Goal: Task Accomplishment & Management: Manage account settings

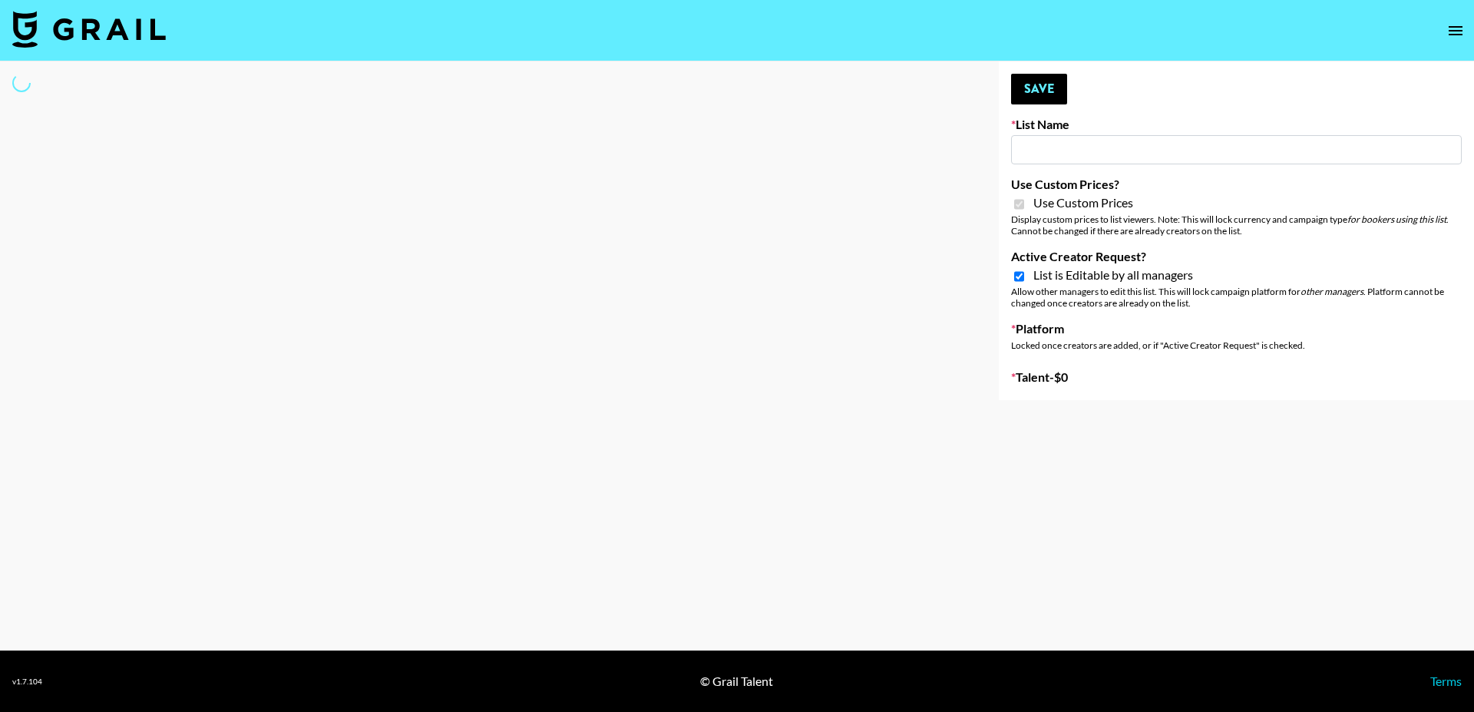
type input "Whiteout Survival ([DATE])"
checkbox input "true"
select select "Brand"
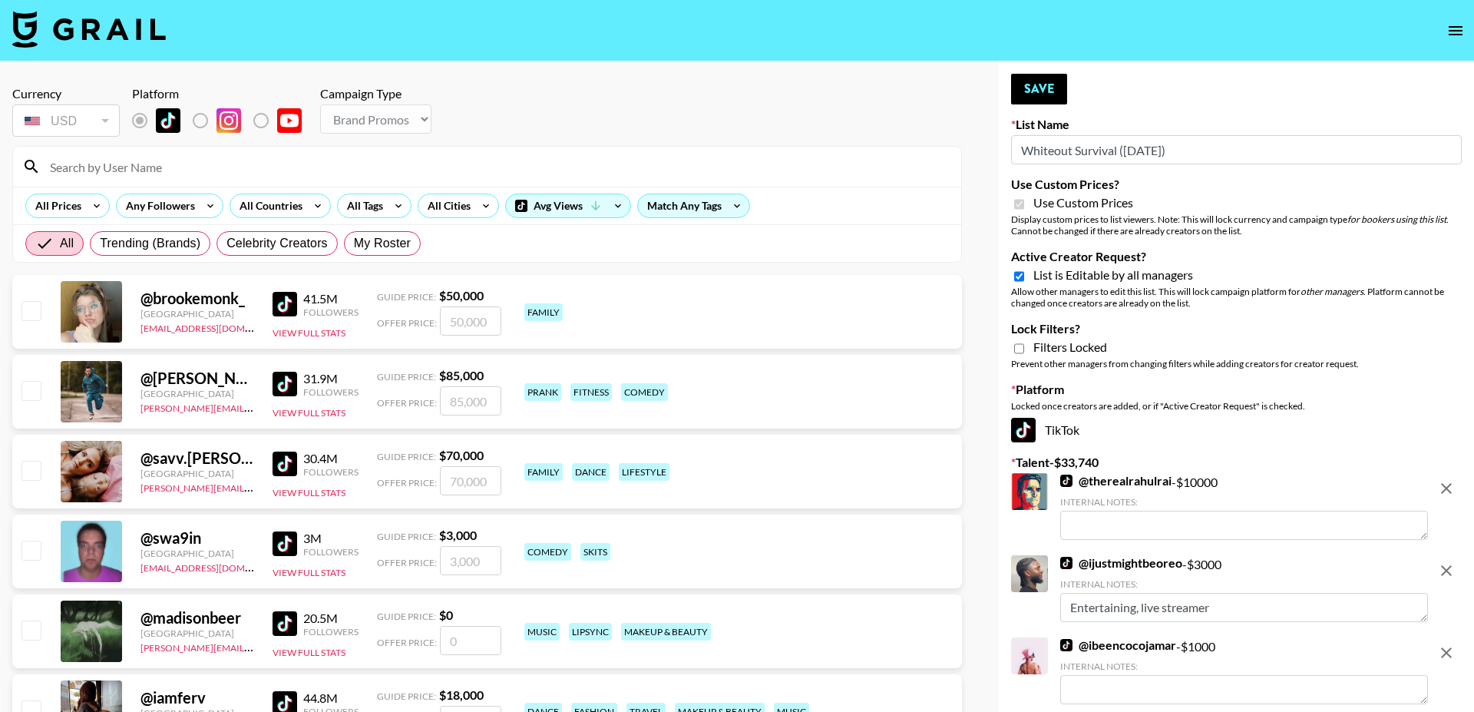
click at [543, 163] on input at bounding box center [496, 166] width 911 height 25
click at [481, 164] on input at bounding box center [496, 166] width 911 height 25
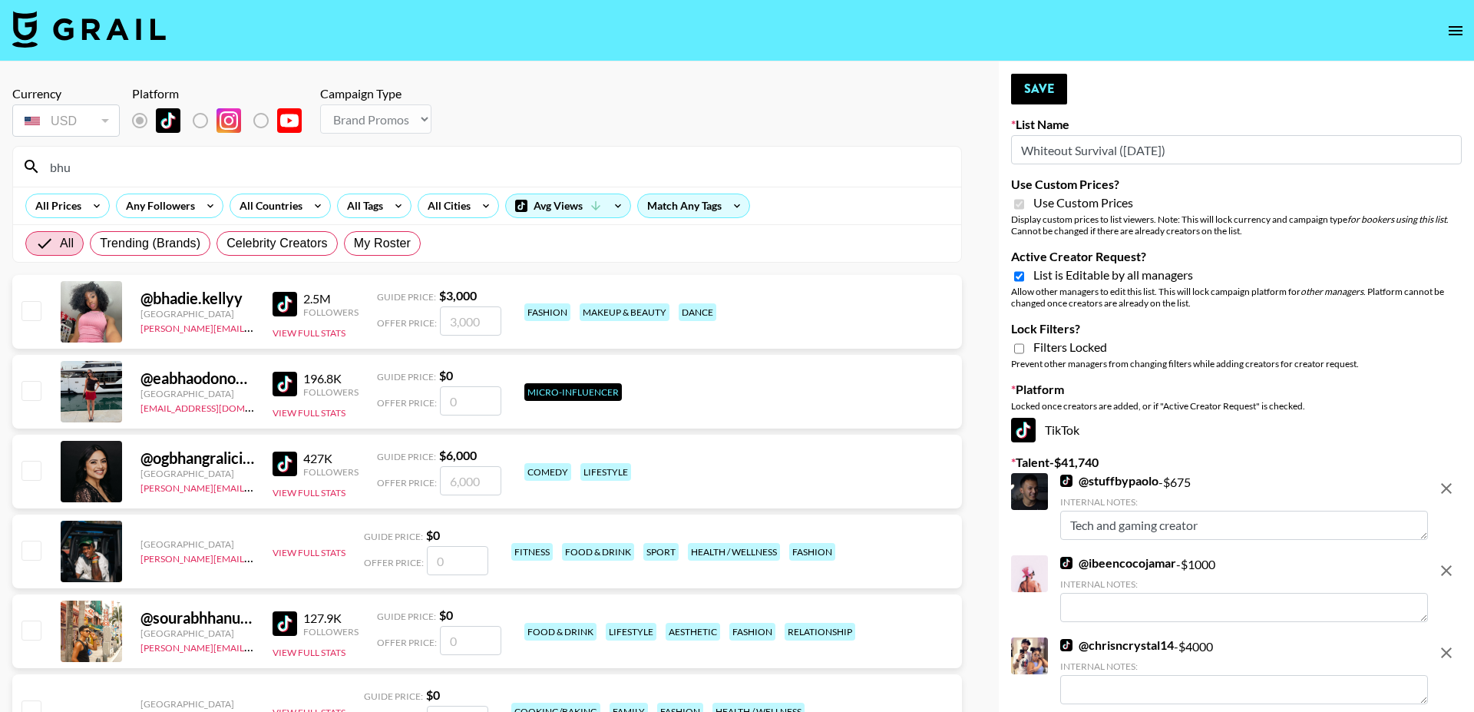
type input "bhun"
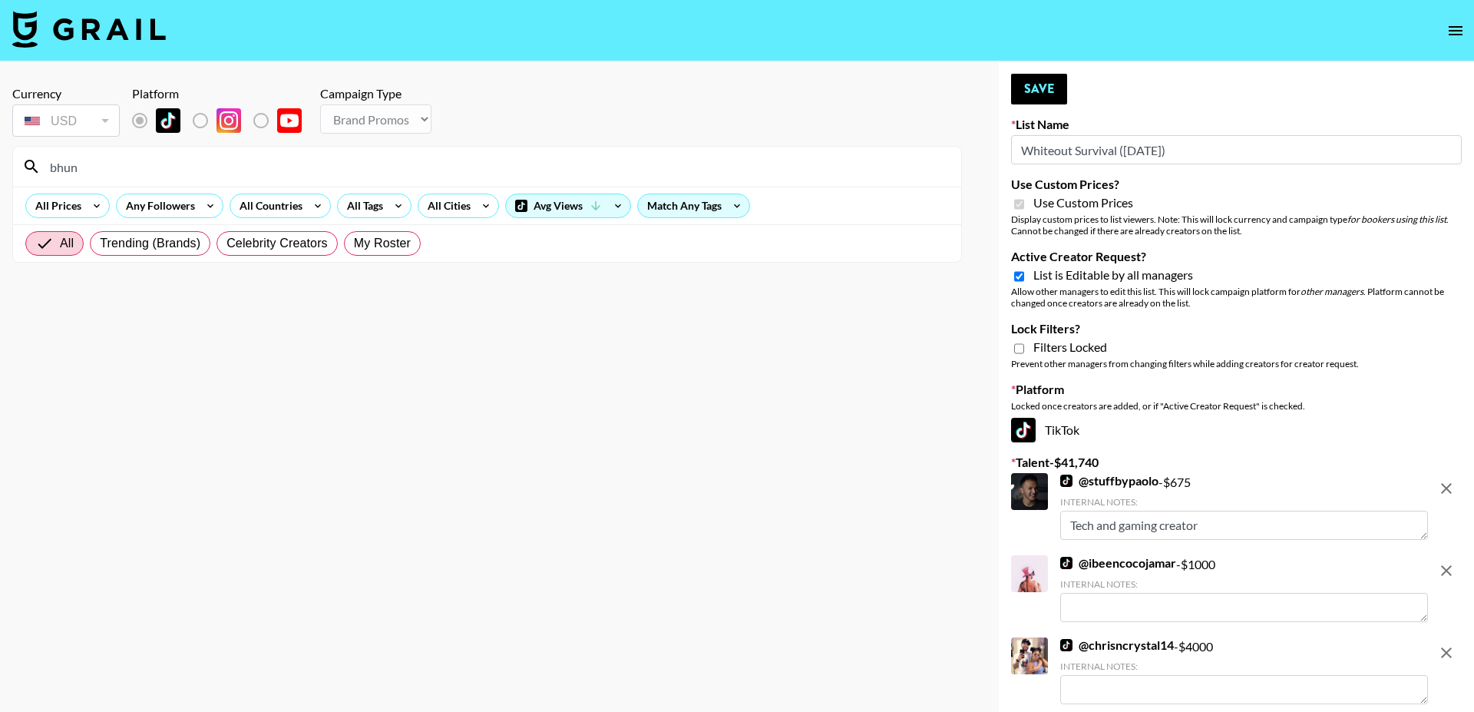
click at [313, 175] on input "bhun" at bounding box center [496, 166] width 911 height 25
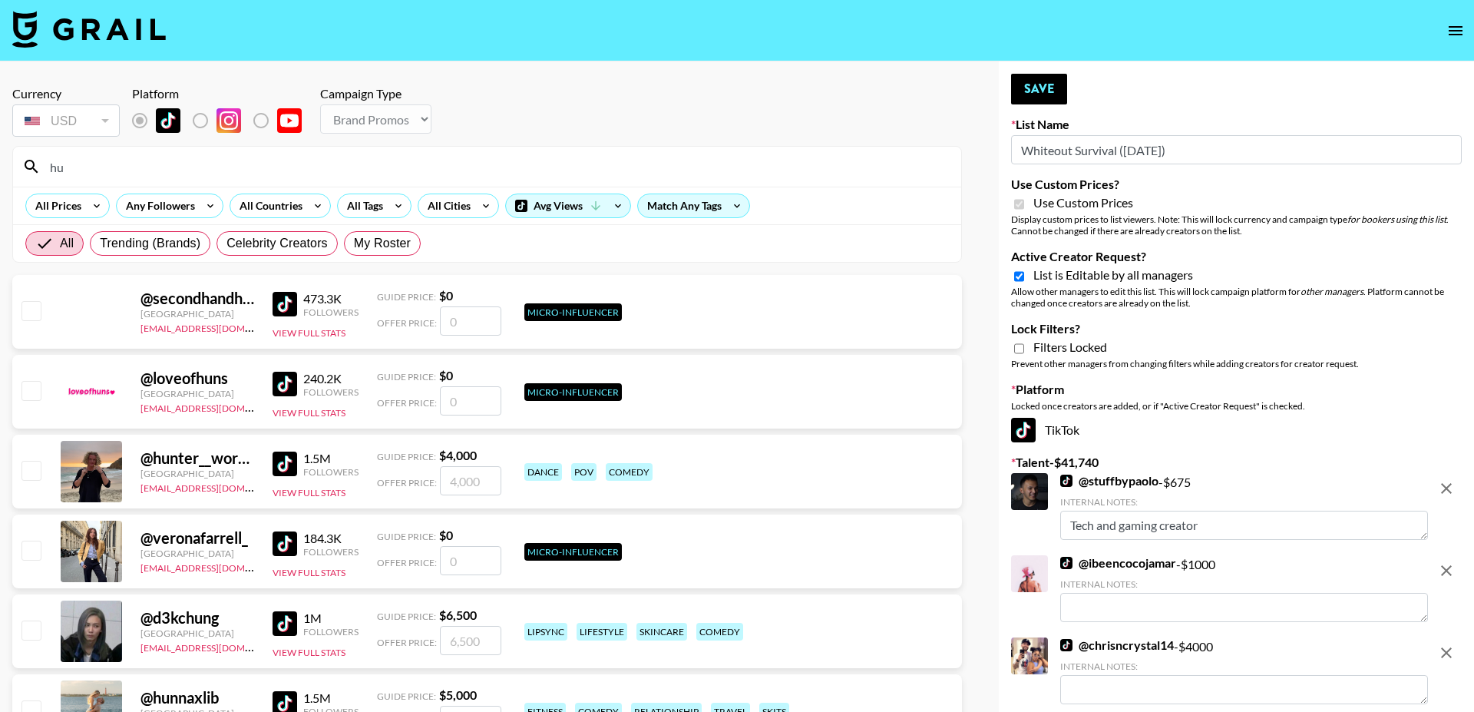
type input "h"
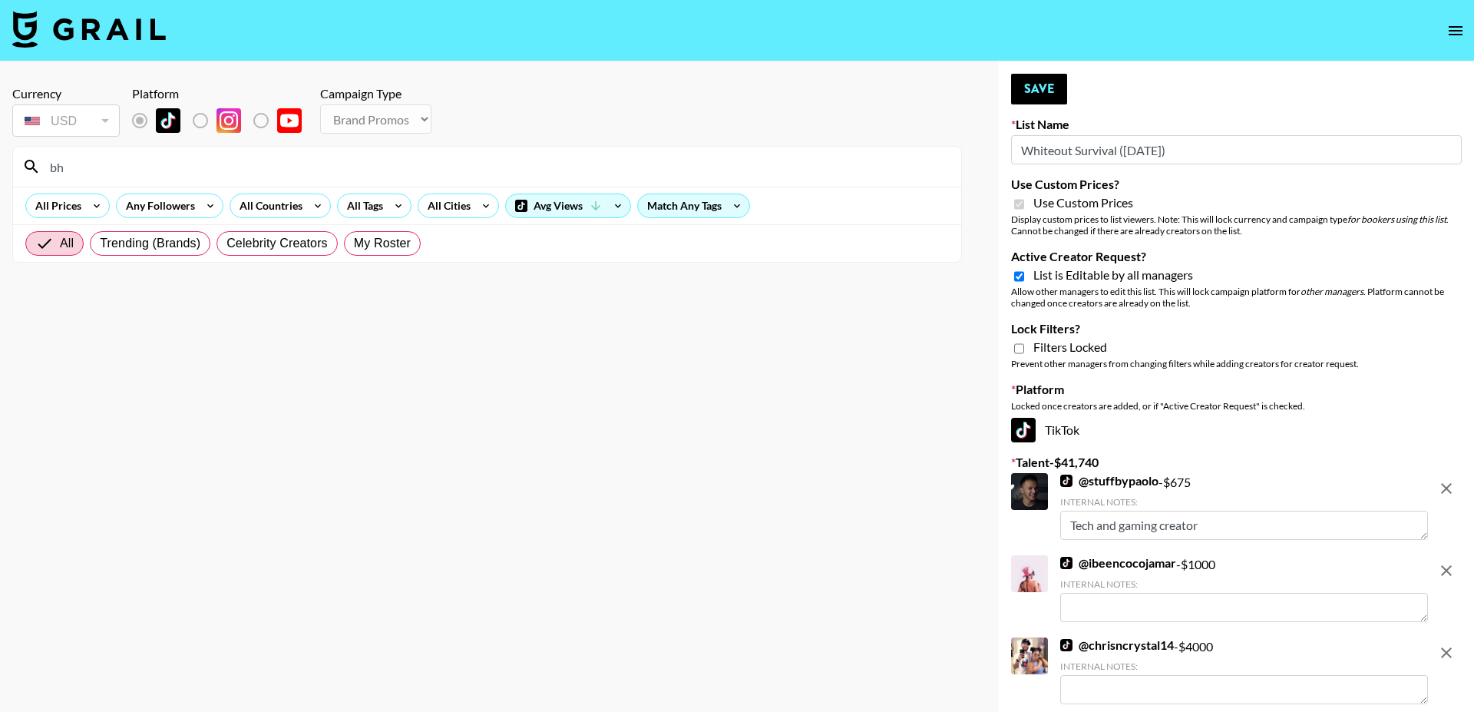
type input "b"
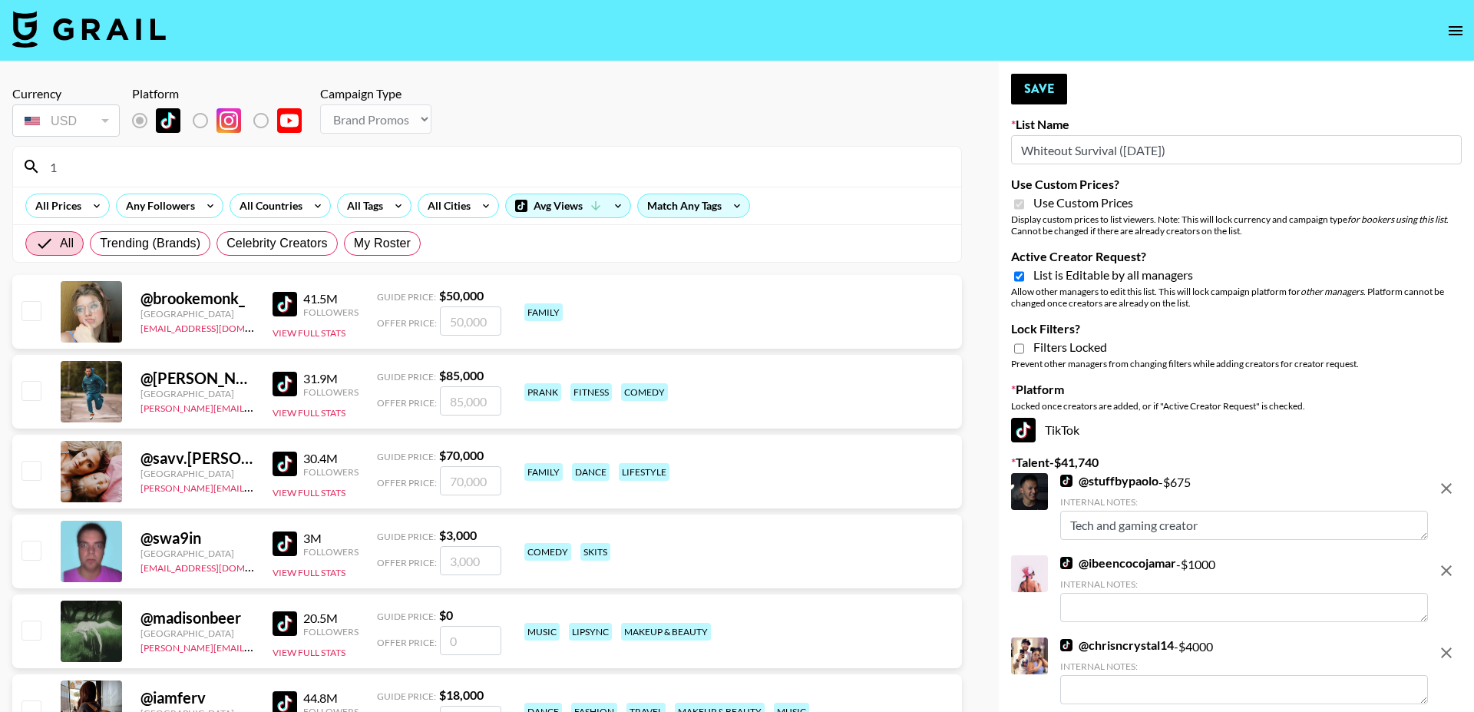
type input "12"
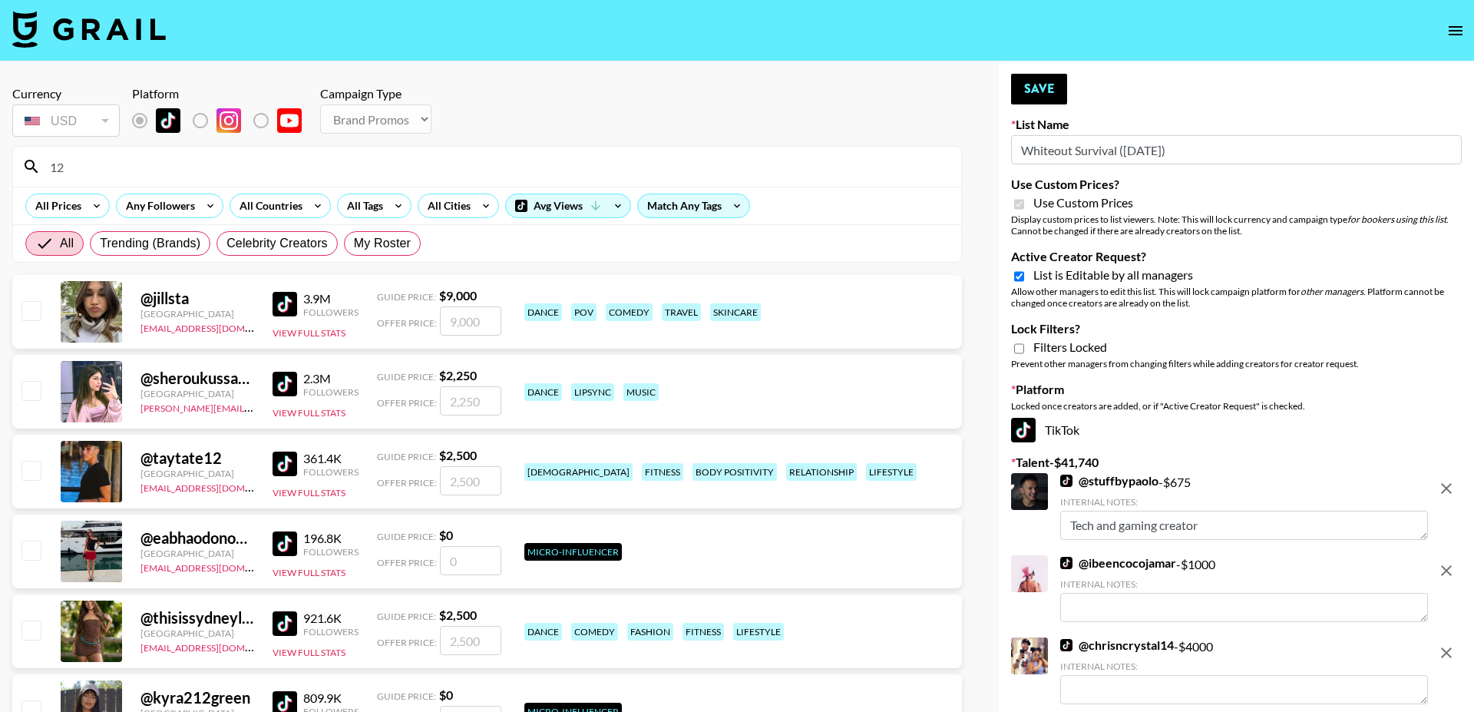
click at [185, 163] on input "12" at bounding box center [496, 166] width 911 height 25
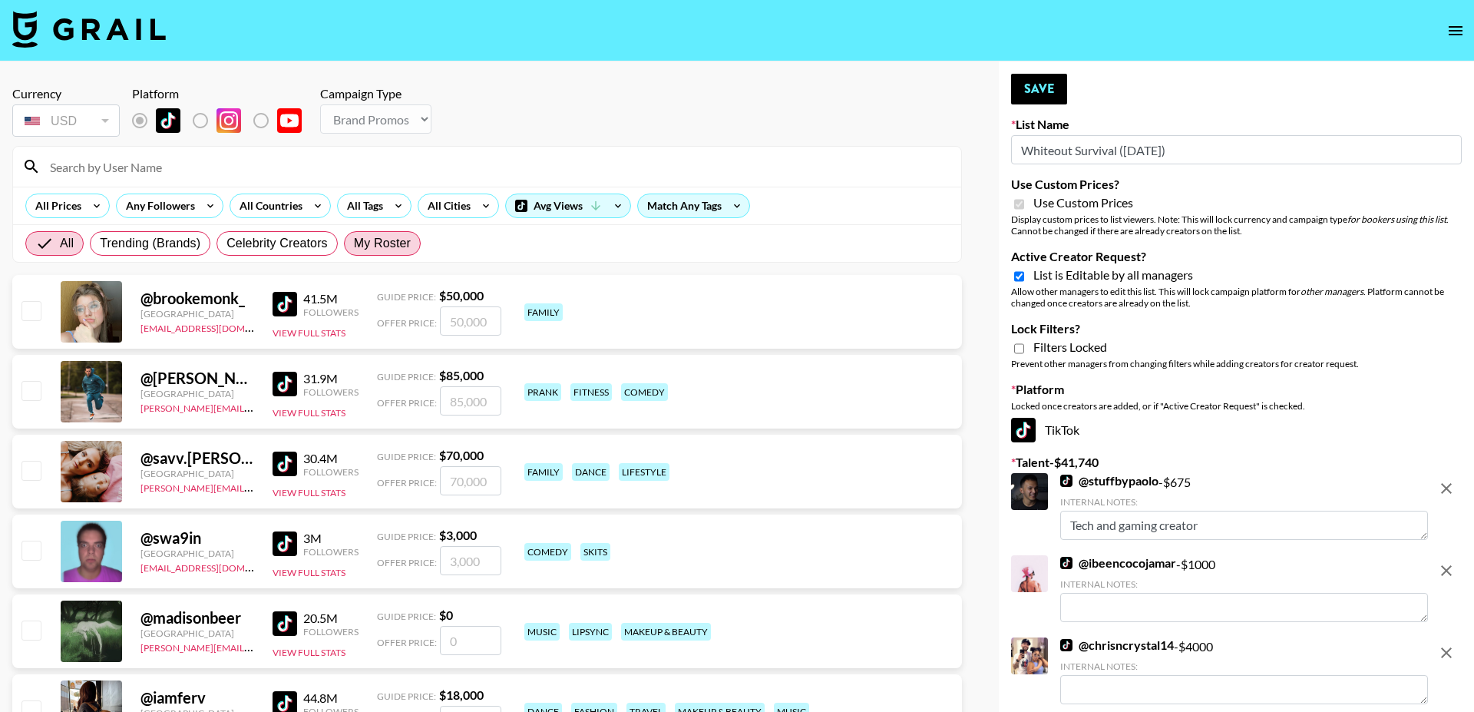
click at [375, 246] on span "My Roster" at bounding box center [382, 243] width 57 height 18
click at [354, 243] on input "My Roster" at bounding box center [354, 243] width 0 height 0
radio input "true"
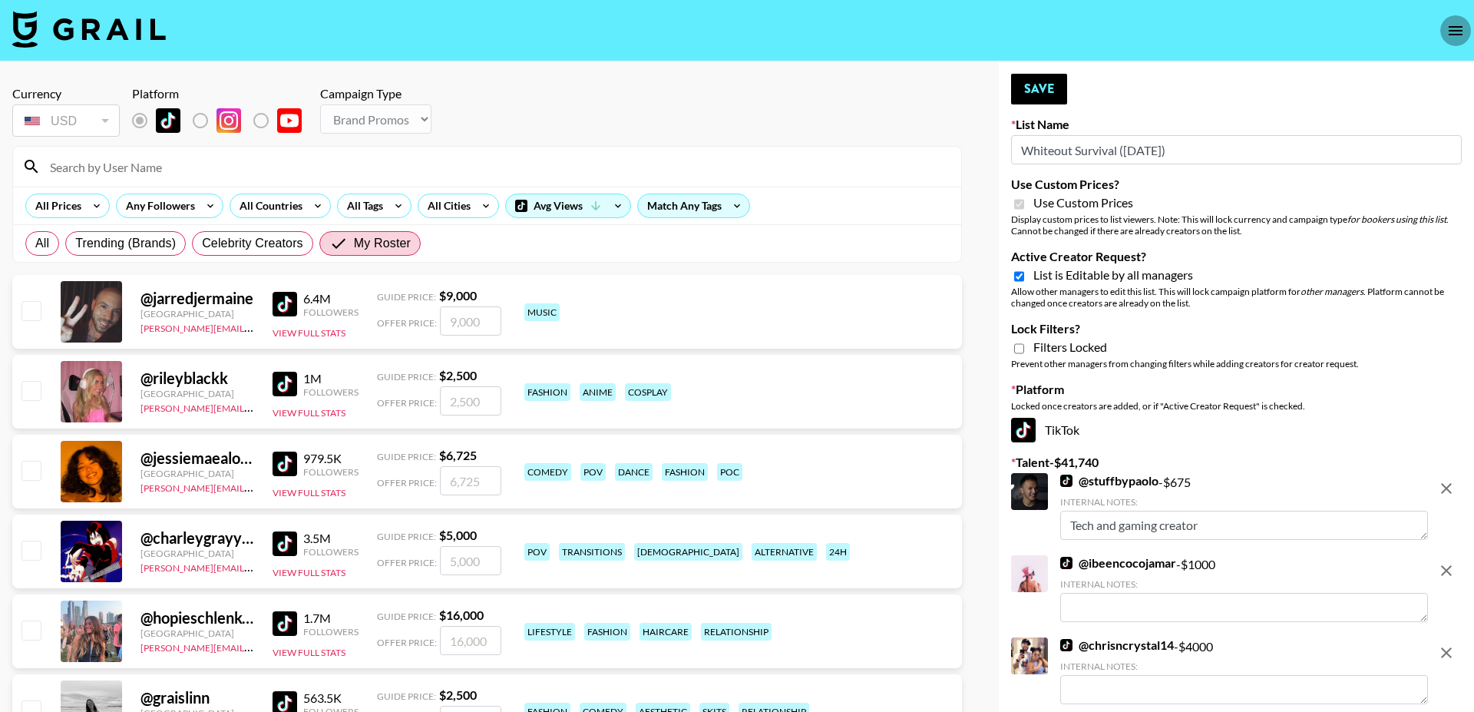
click at [1457, 31] on icon "open drawer" at bounding box center [1456, 31] width 18 height 18
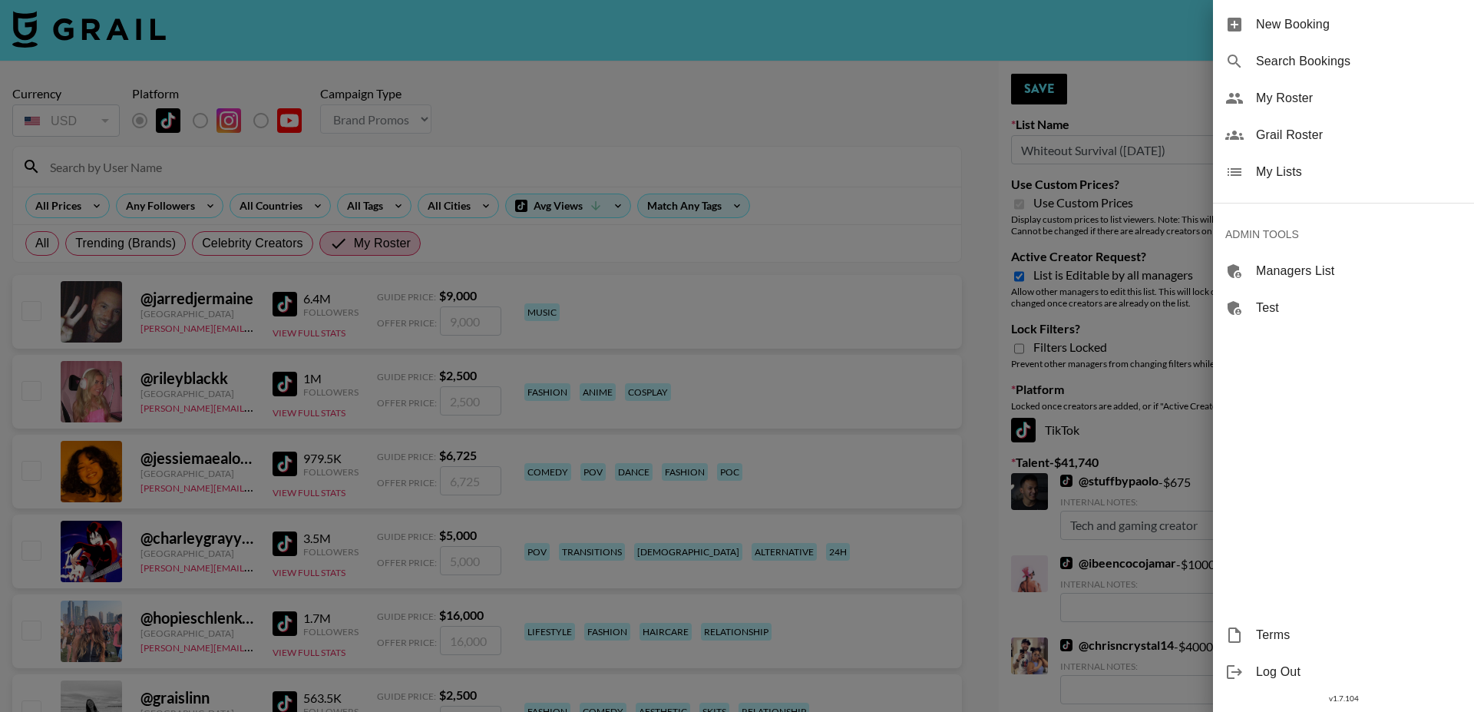
click at [1272, 164] on span "My Lists" at bounding box center [1359, 172] width 206 height 18
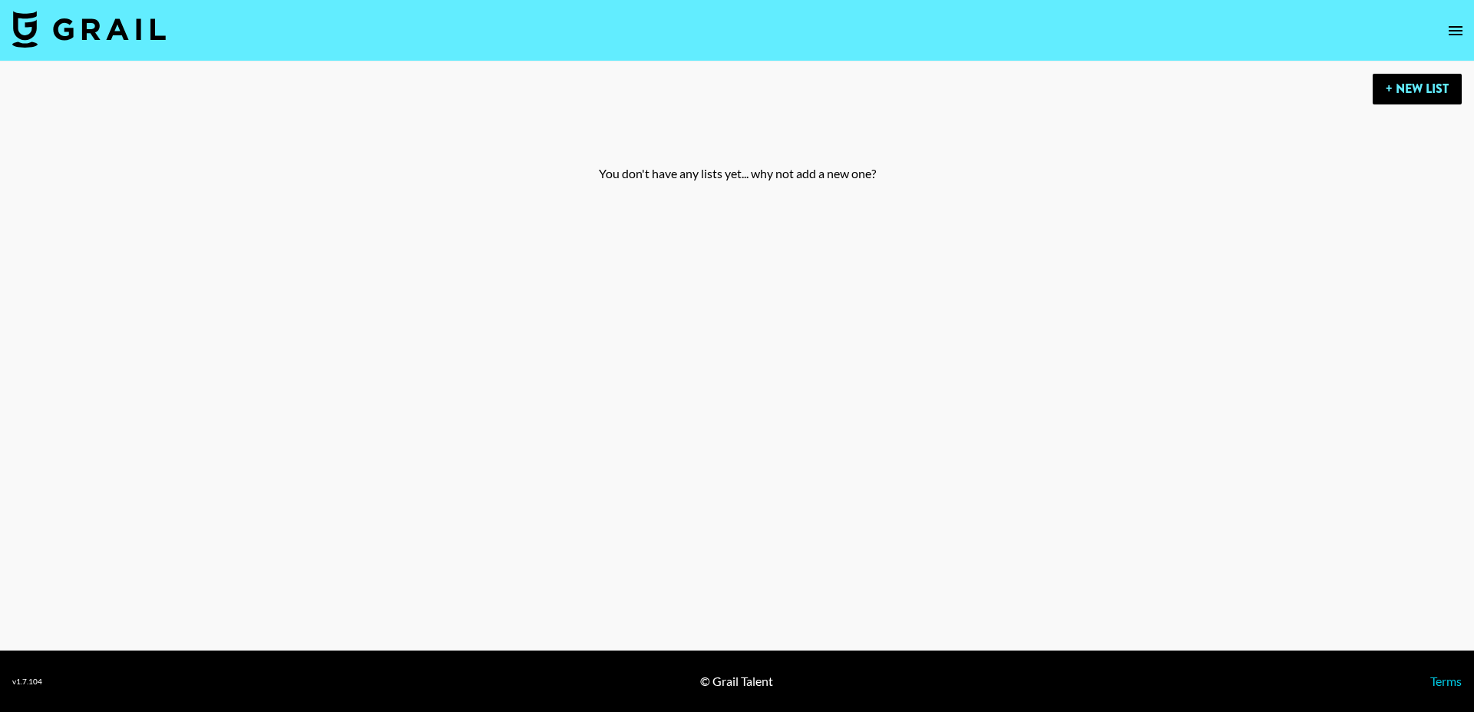
click at [1451, 28] on icon "open drawer" at bounding box center [1456, 31] width 18 height 18
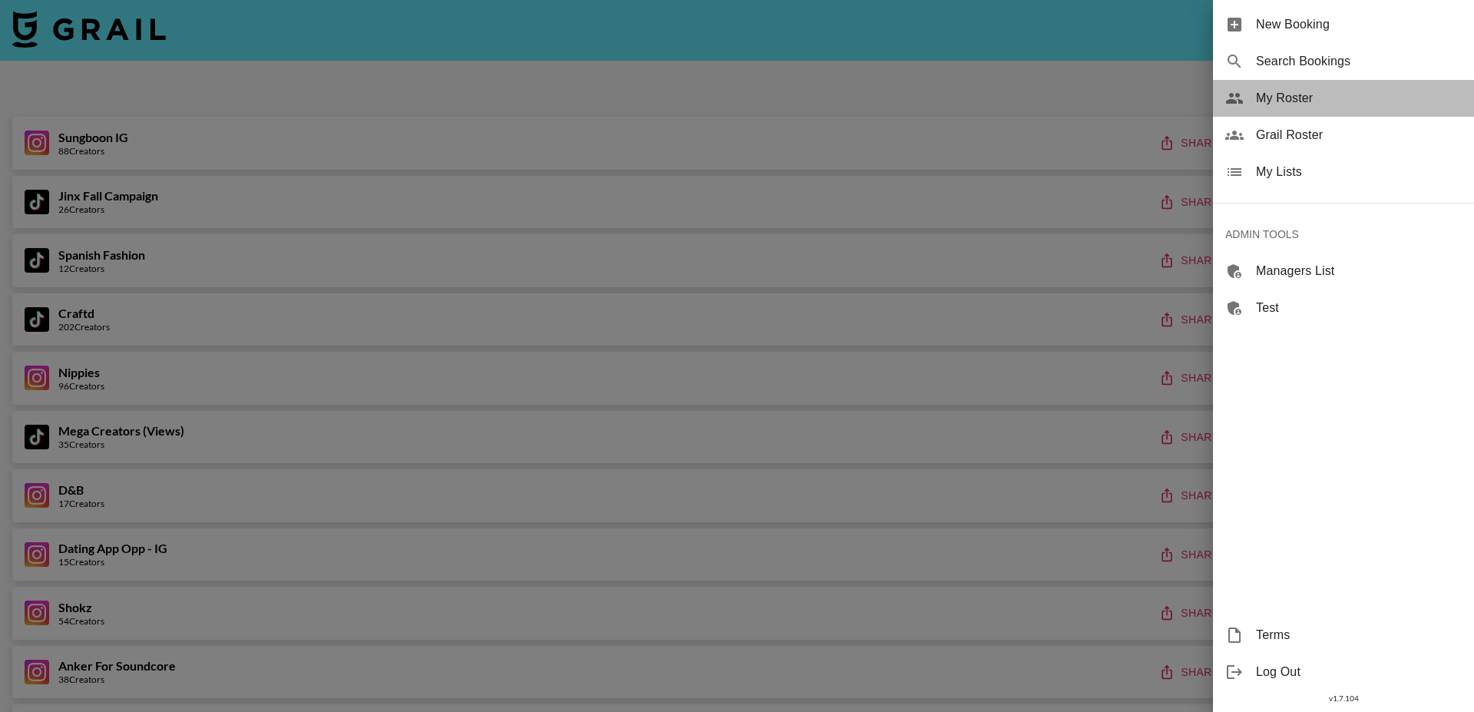
click at [1264, 104] on span "My Roster" at bounding box center [1359, 98] width 206 height 18
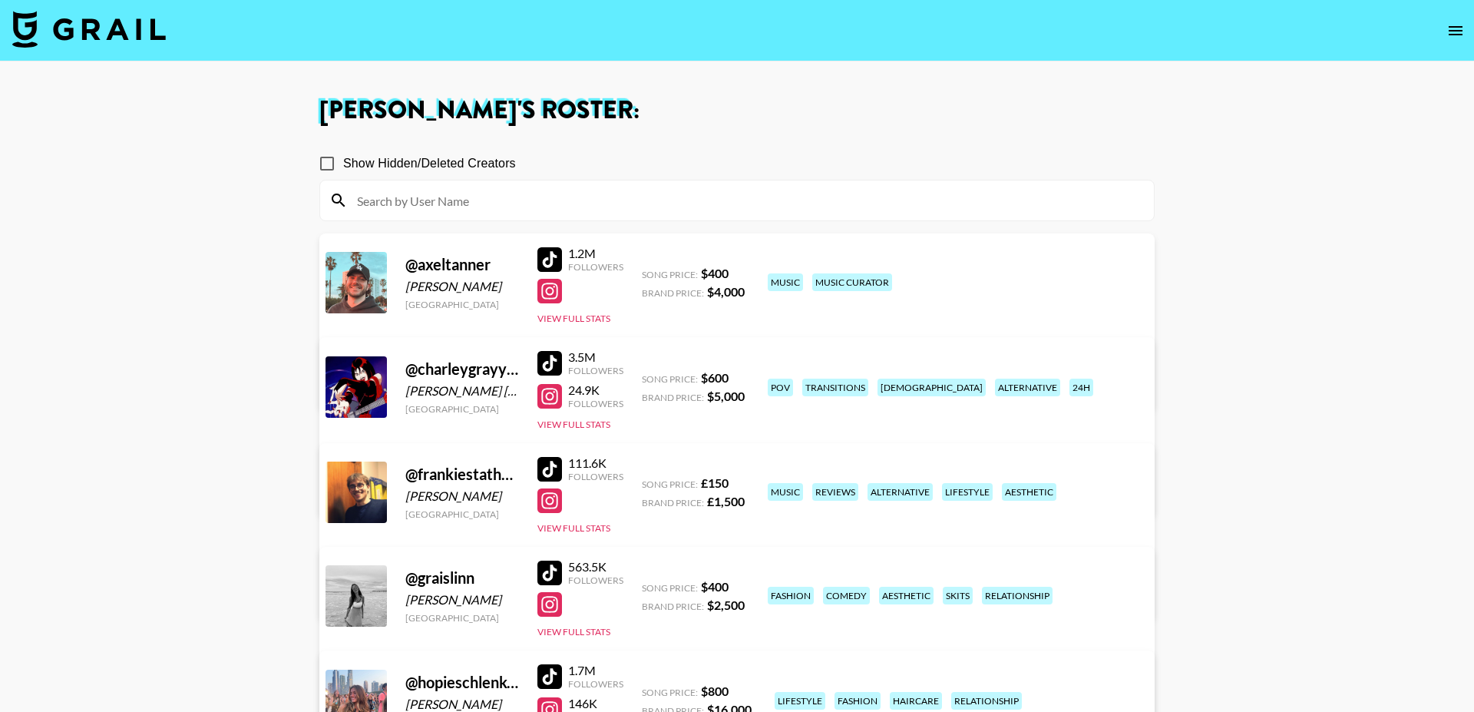
click at [418, 205] on input at bounding box center [746, 200] width 797 height 25
click at [327, 163] on input "Show Hidden/Deleted Creators" at bounding box center [327, 163] width 32 height 32
checkbox input "true"
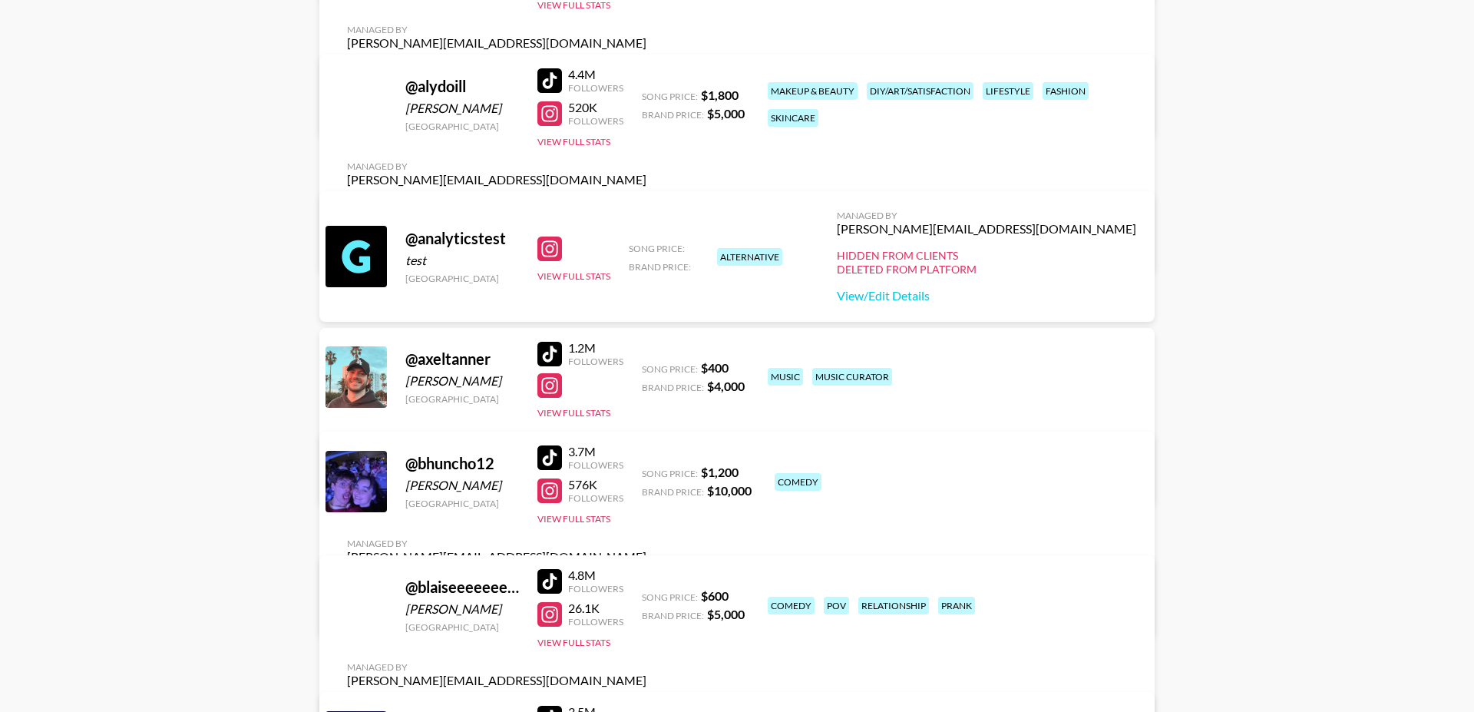
scroll to position [600, 0]
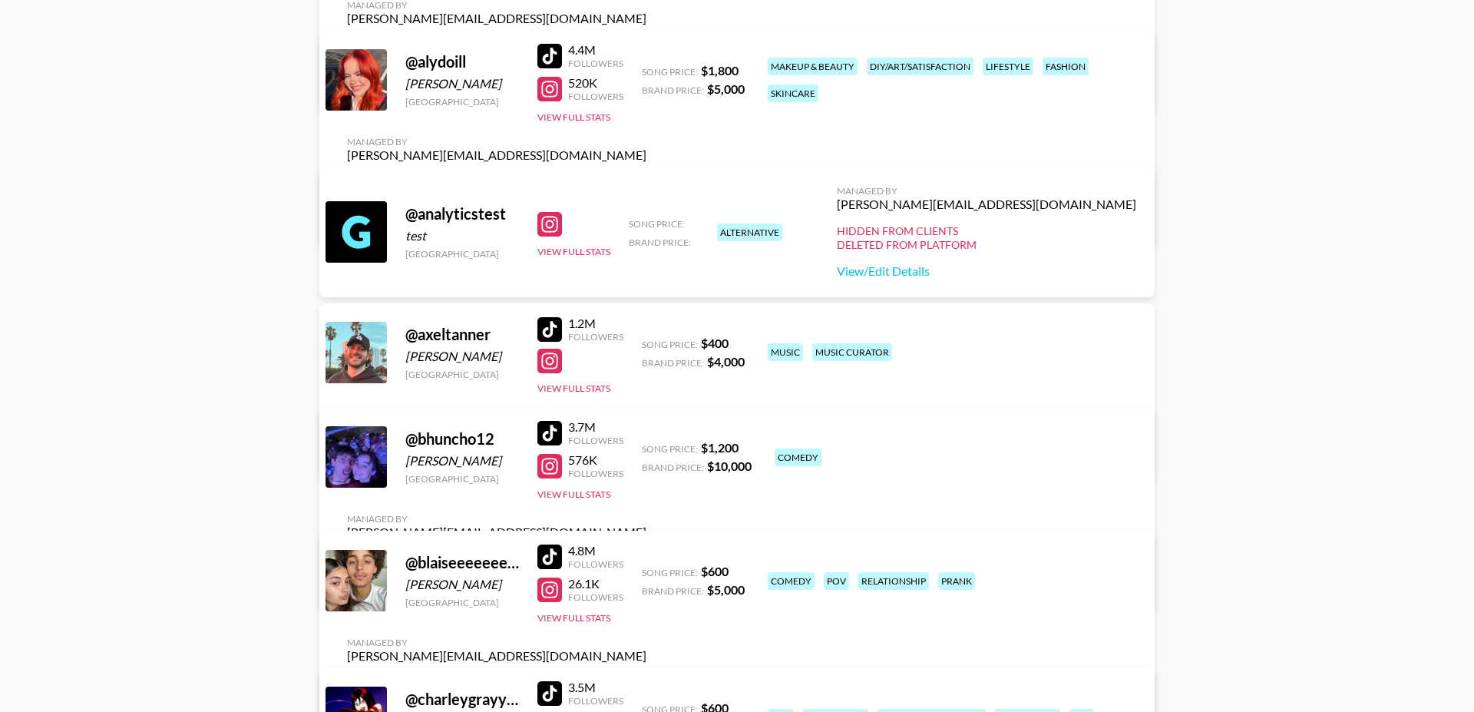
click at [647, 578] on link "View/Edit Details" at bounding box center [496, 585] width 299 height 15
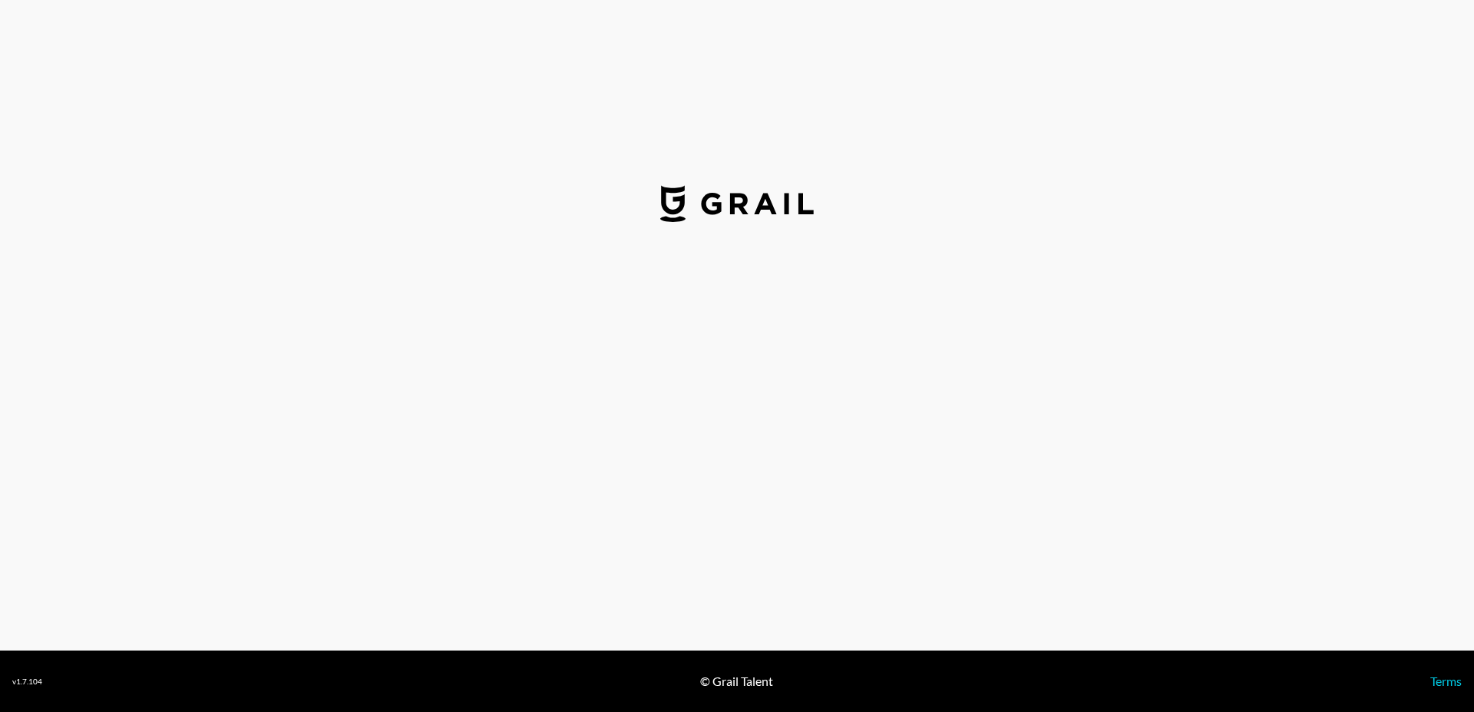
select select "USD"
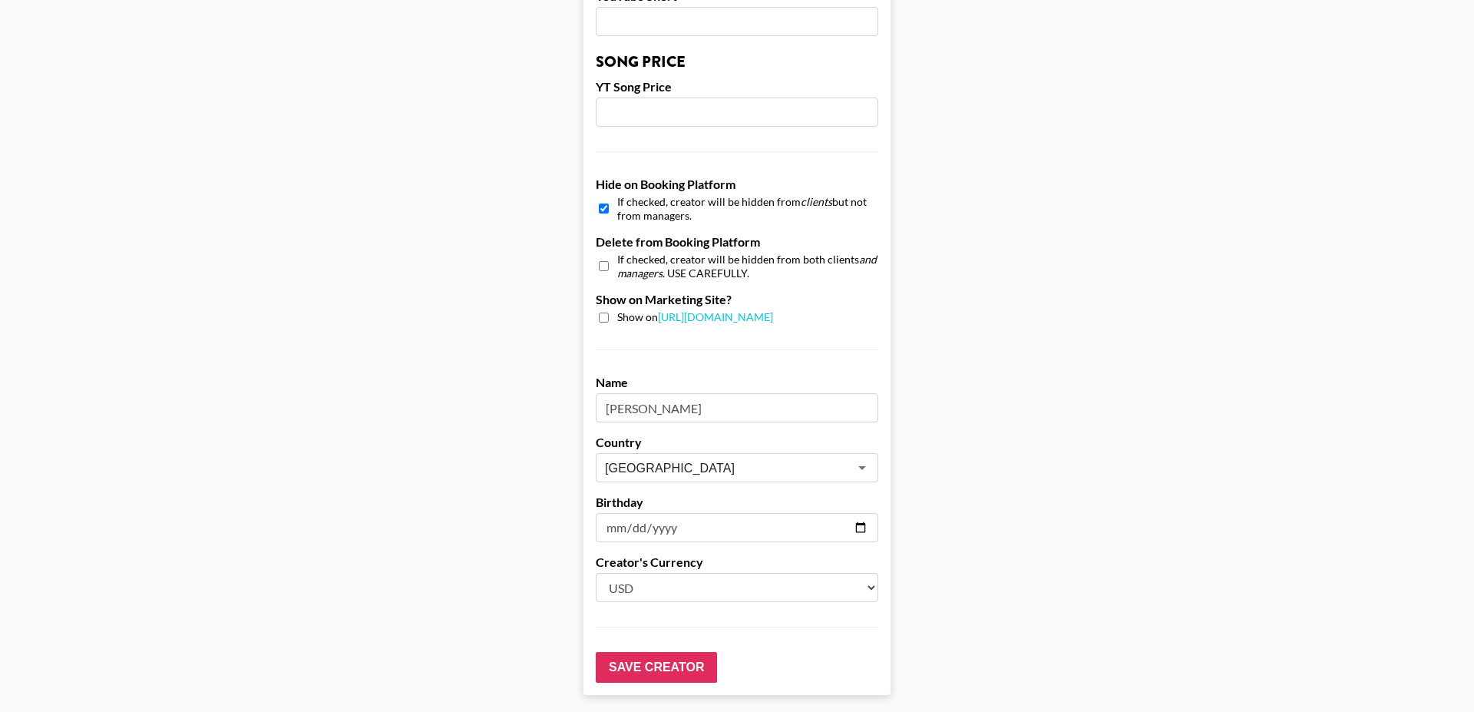
scroll to position [1265, 0]
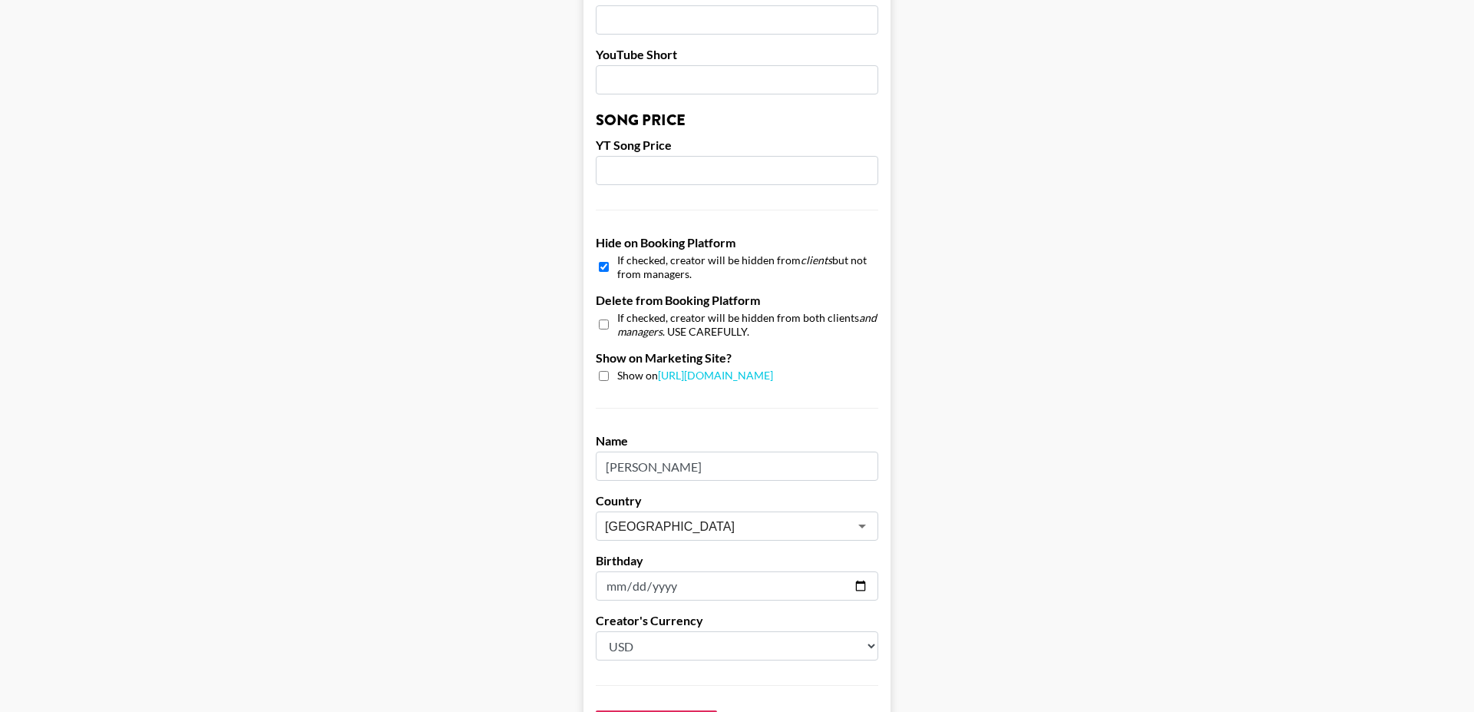
click at [603, 256] on input "checkbox" at bounding box center [604, 267] width 10 height 22
checkbox input "false"
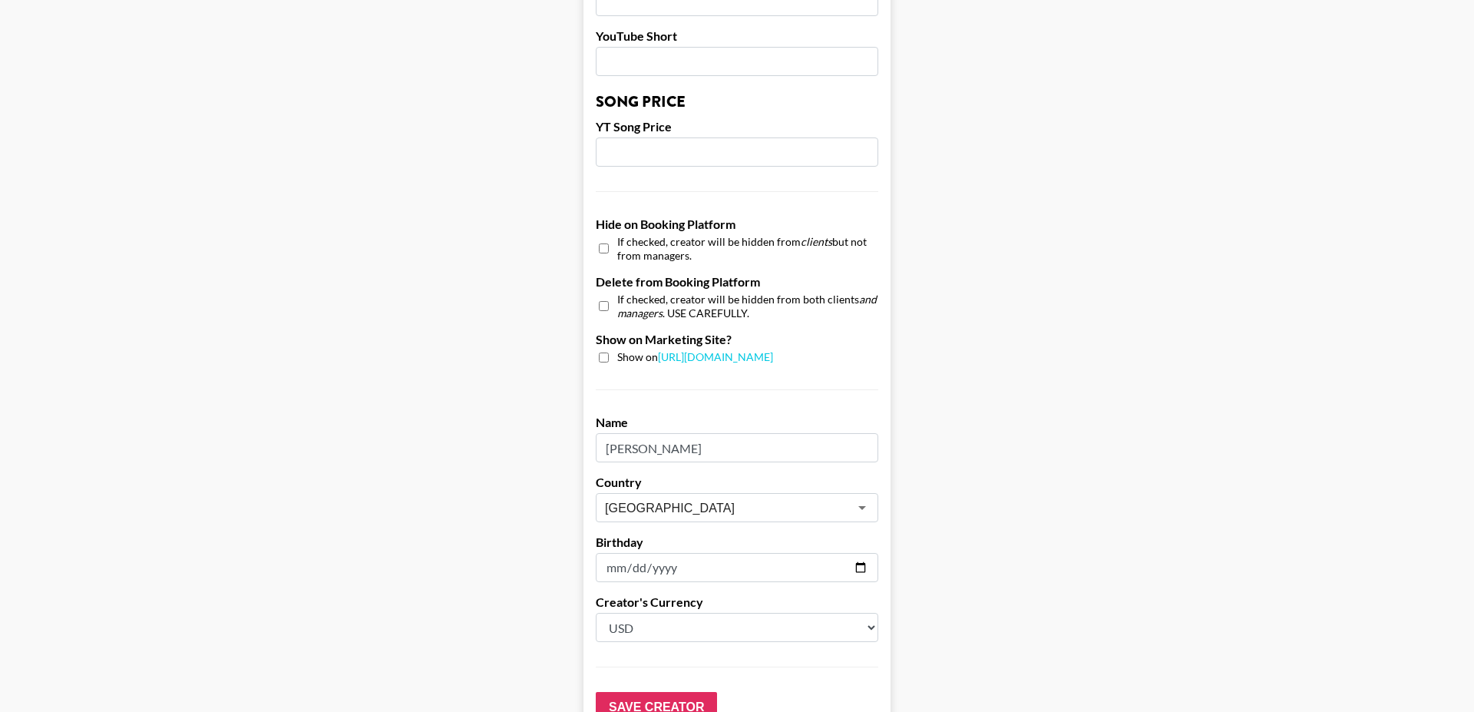
scroll to position [1370, 0]
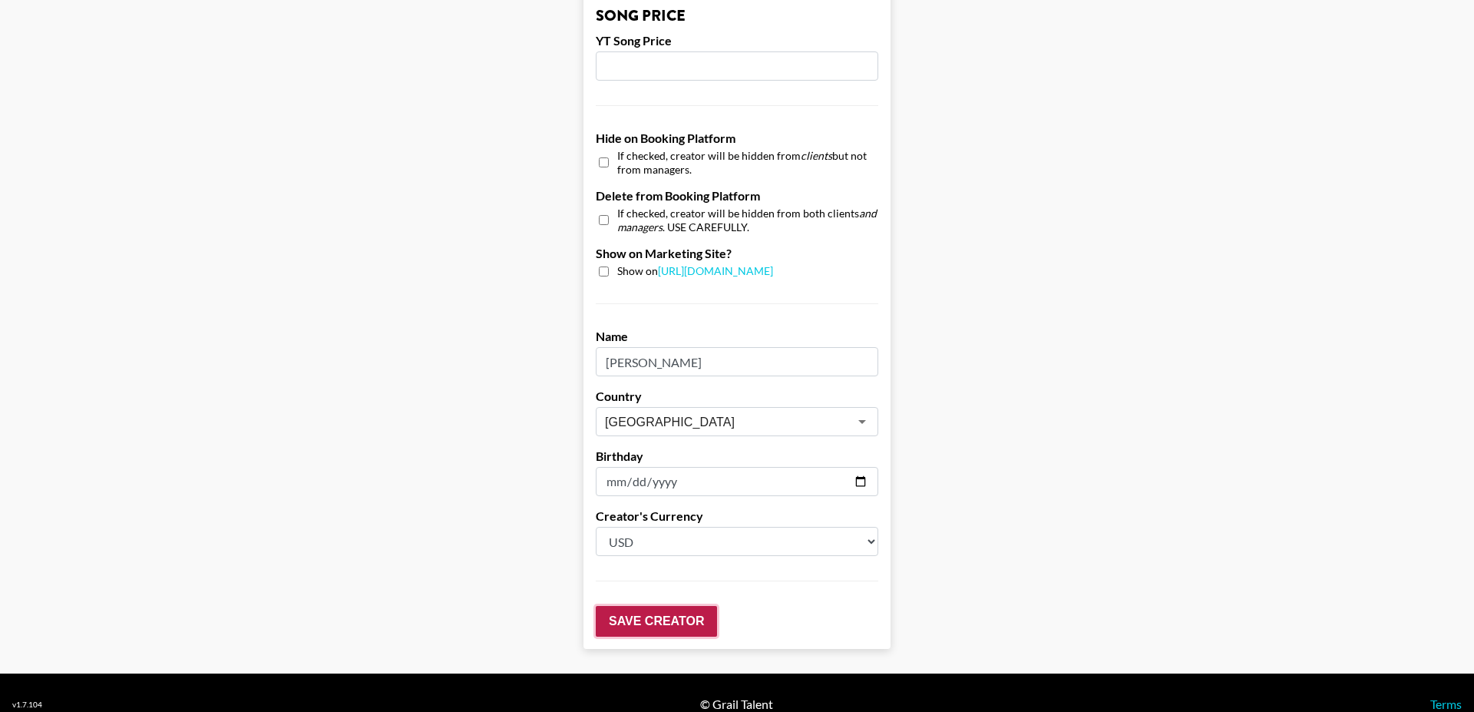
click at [666, 606] on input "Save Creator" at bounding box center [656, 621] width 121 height 31
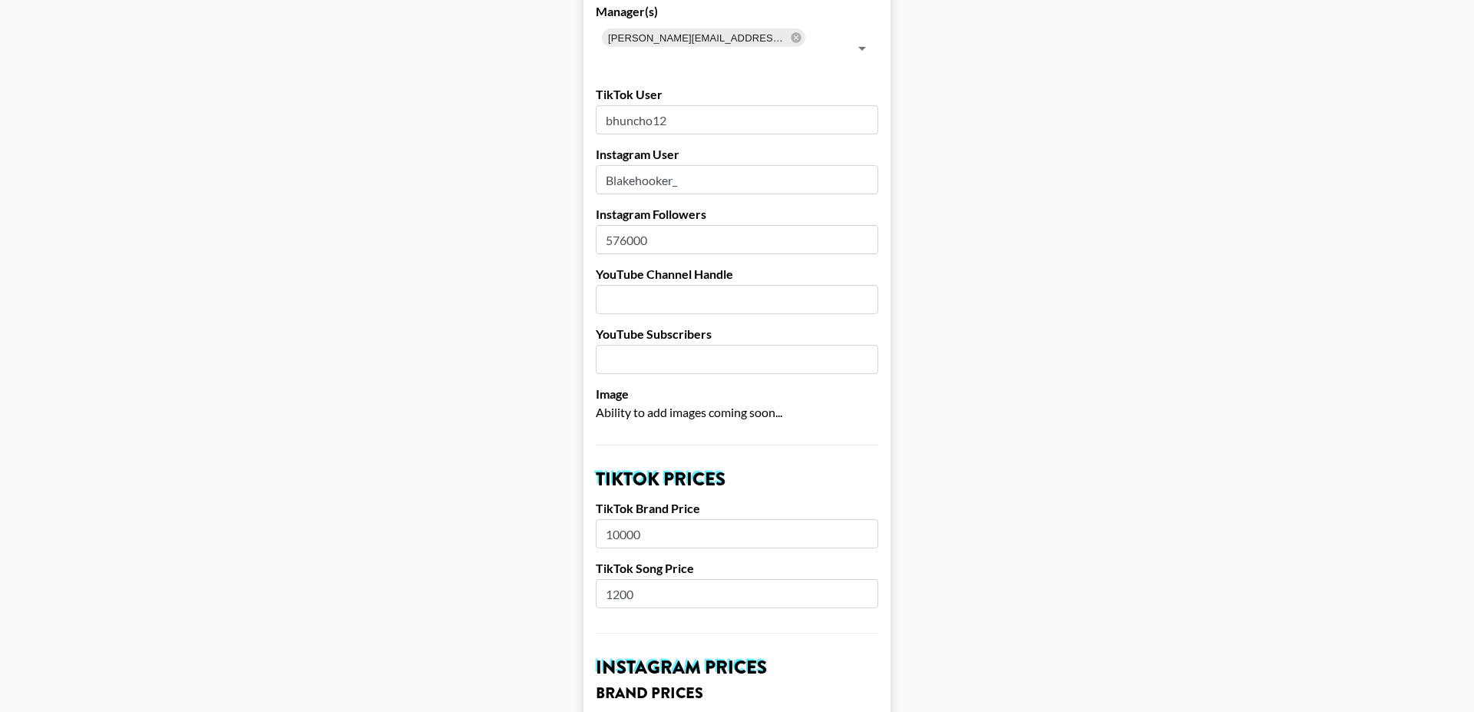
scroll to position [0, 0]
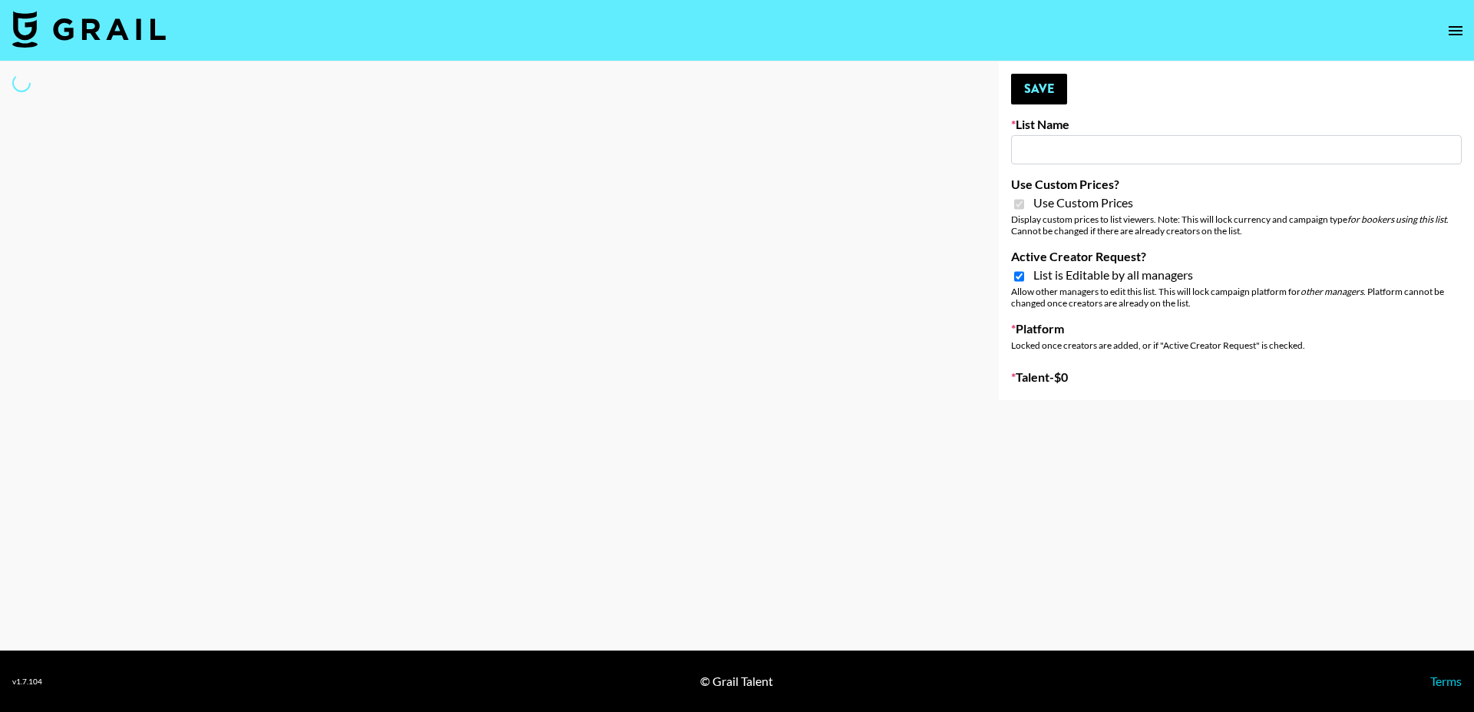
type input "Whiteout Survival ([DATE])"
checkbox input "true"
select select "Brand"
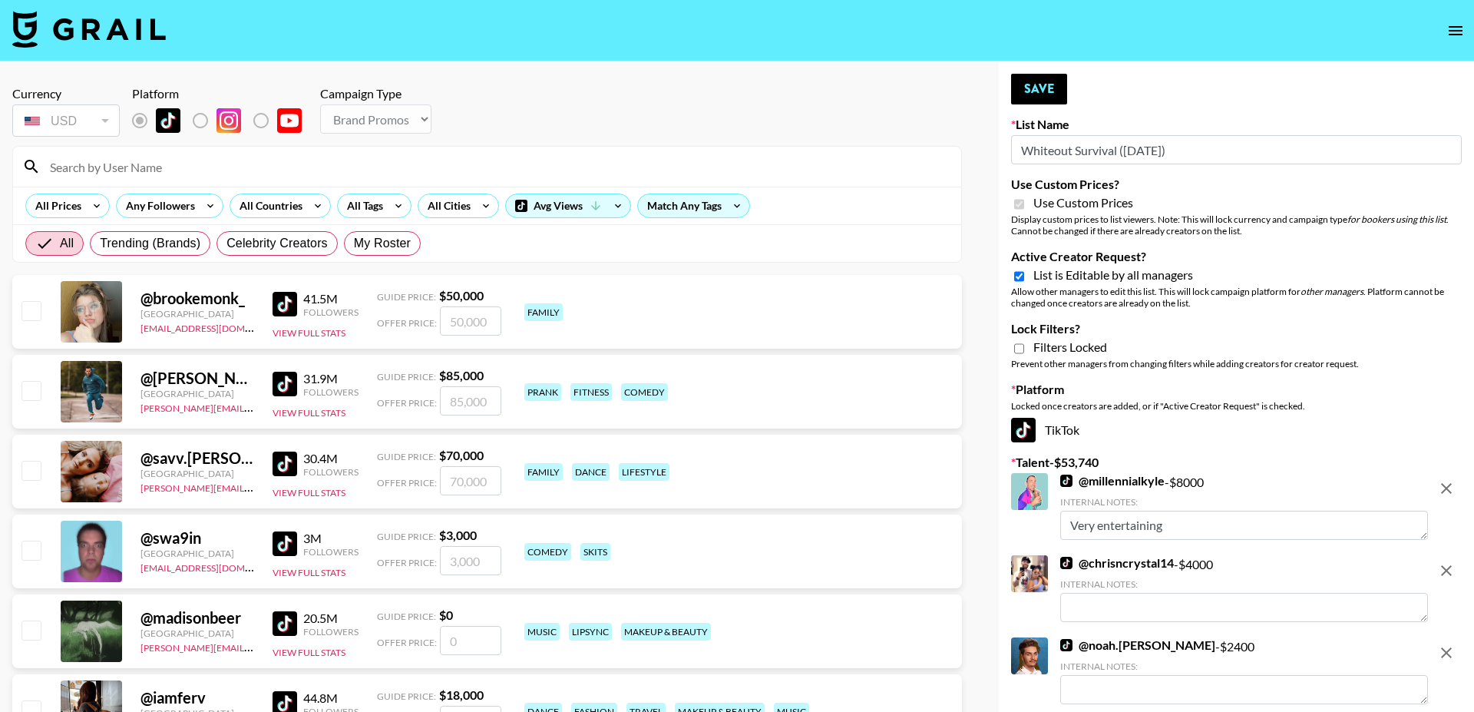
click at [323, 157] on input at bounding box center [496, 166] width 911 height 25
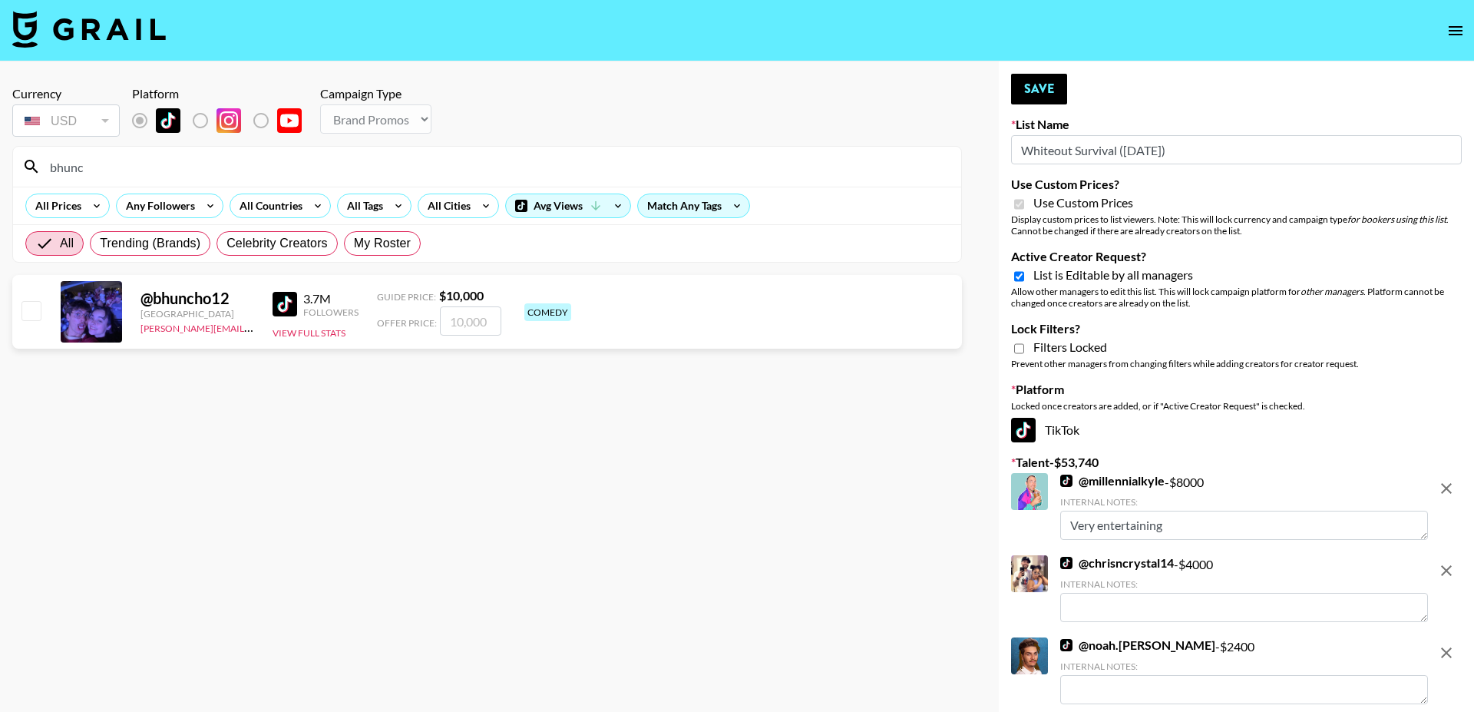
type input "bhunc"
click at [472, 316] on input "number" at bounding box center [470, 320] width 61 height 29
checkbox input "true"
type input "10000"
click at [1054, 86] on button "Save" at bounding box center [1039, 89] width 56 height 31
